Goal: Navigation & Orientation: Go to known website

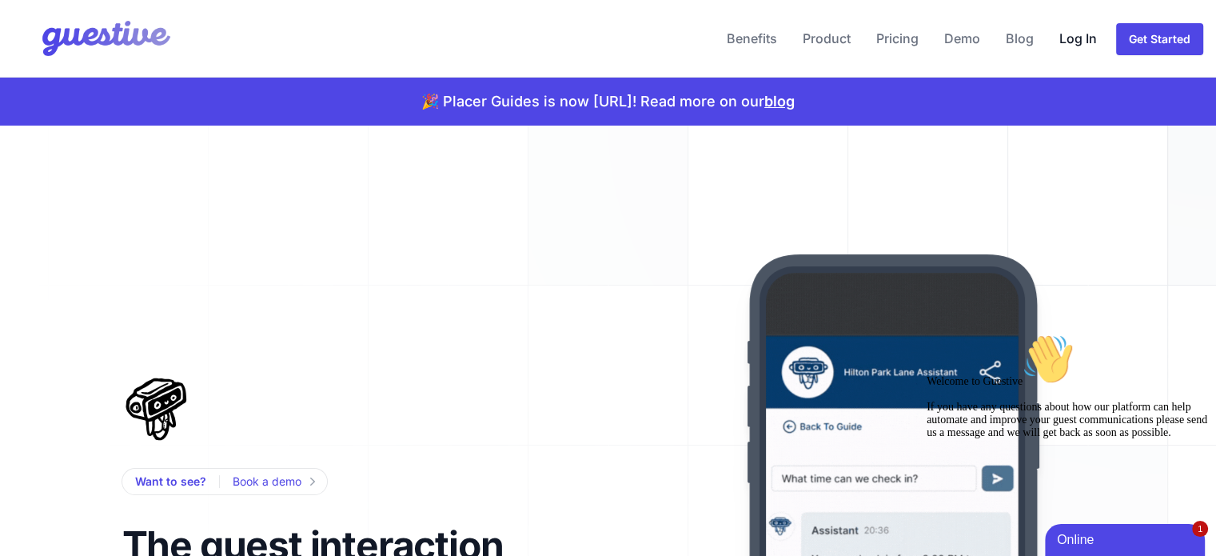
click at [1074, 43] on link "Log In" at bounding box center [1078, 38] width 50 height 38
